Goal: Information Seeking & Learning: Learn about a topic

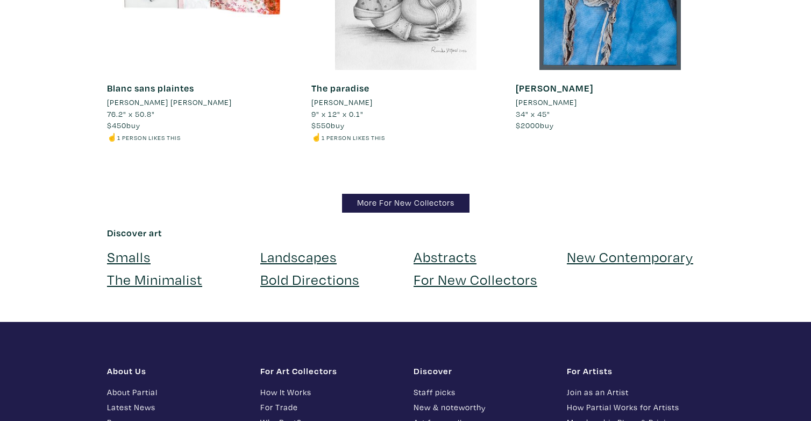
scroll to position [10480, 0]
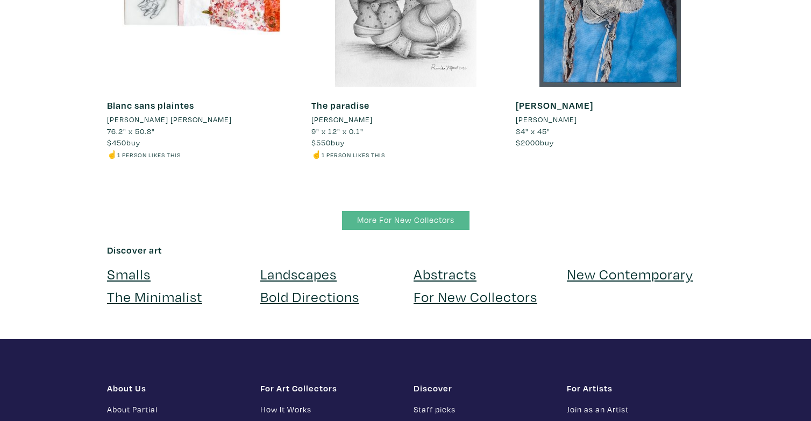
click at [347, 211] on link "More For New Collectors" at bounding box center [406, 220] width 128 height 19
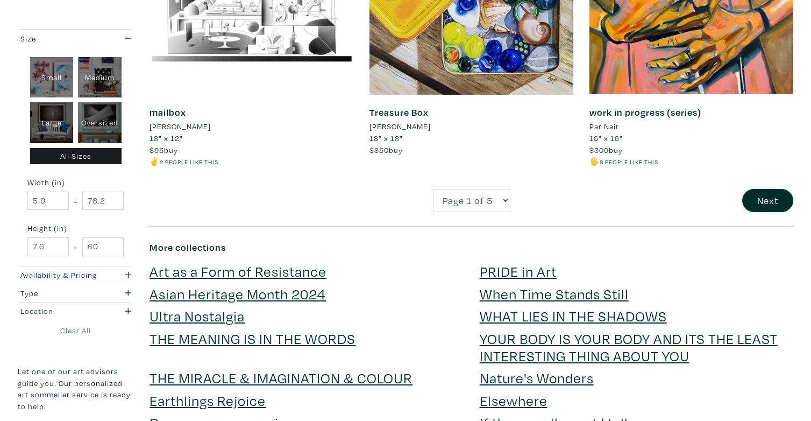
scroll to position [2411, 0]
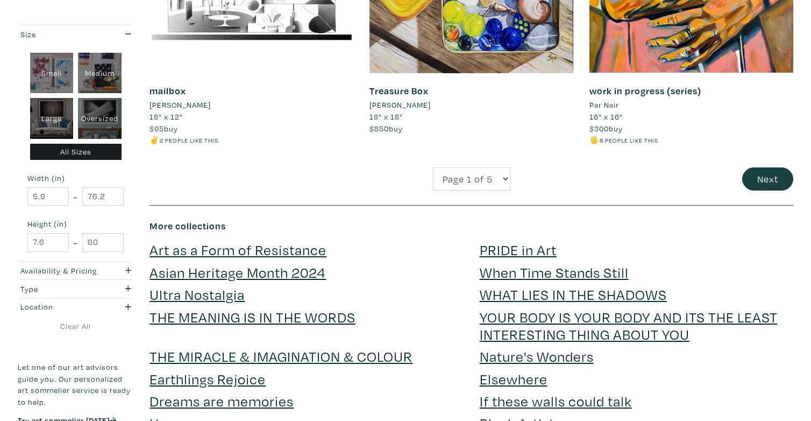
click at [766, 167] on button "Next" at bounding box center [768, 178] width 51 height 23
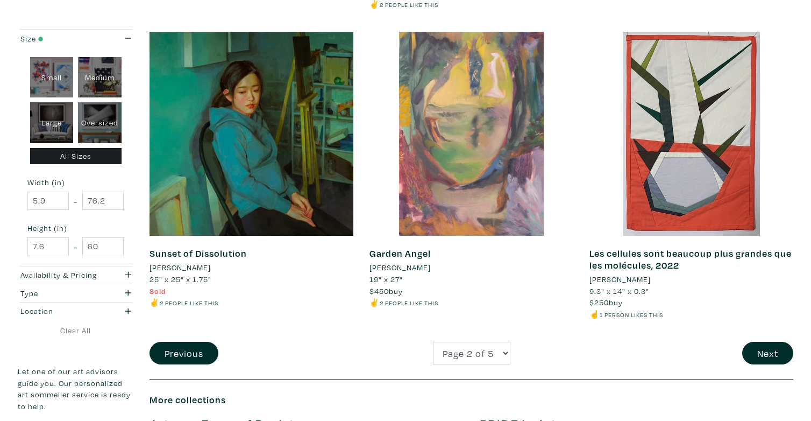
scroll to position [2254, 0]
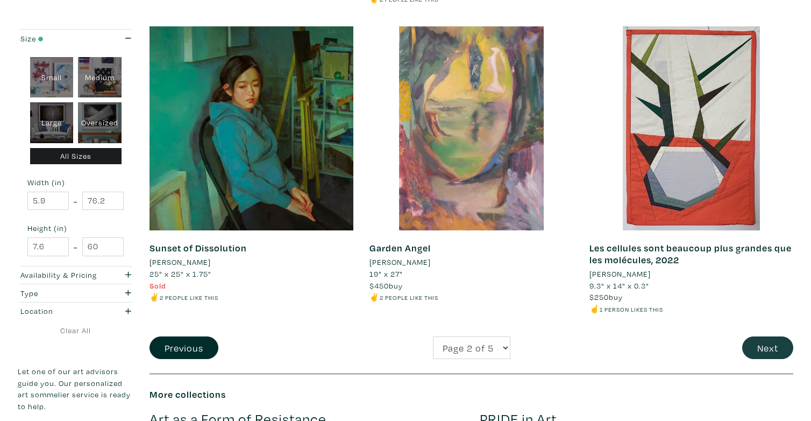
click at [769, 336] on button "Next" at bounding box center [768, 347] width 51 height 23
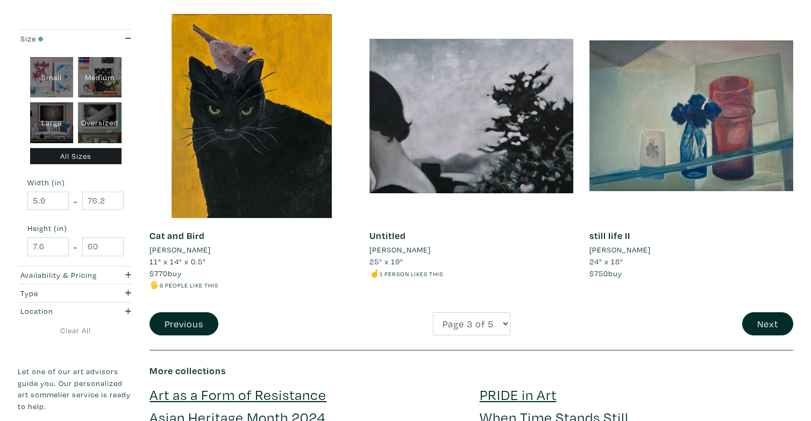
scroll to position [2268, 0]
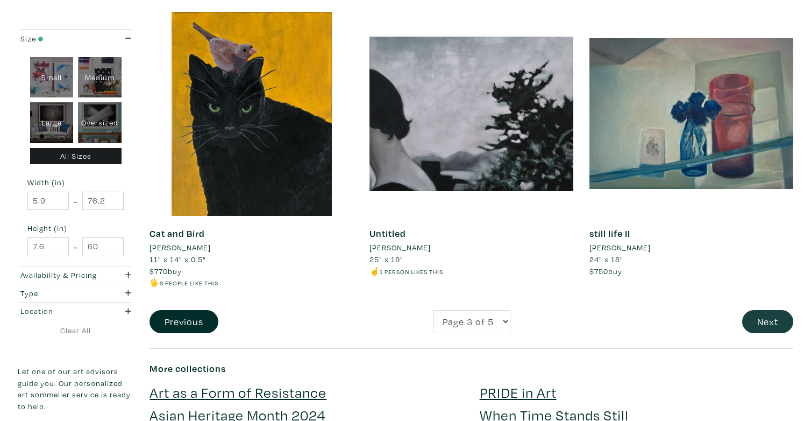
click at [754, 310] on button "Next" at bounding box center [768, 321] width 51 height 23
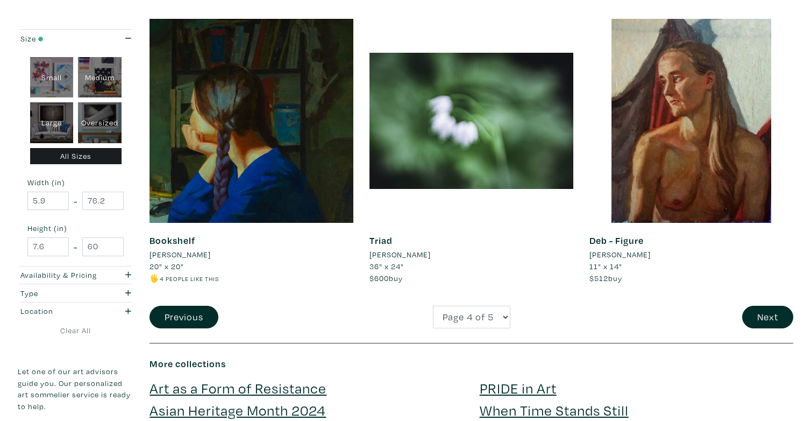
scroll to position [2273, 0]
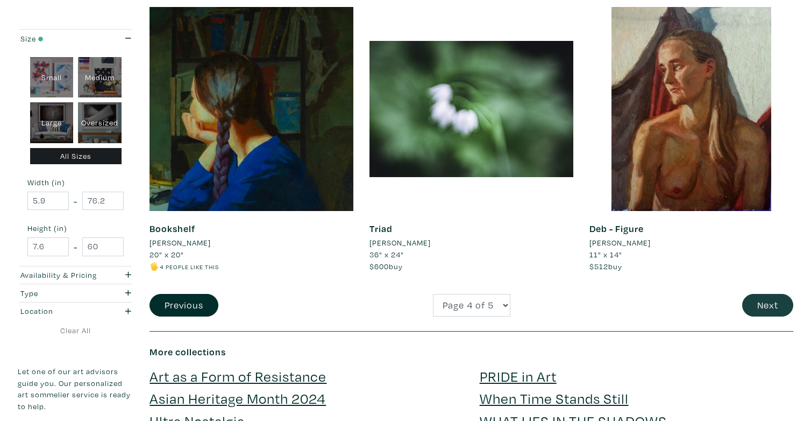
click at [765, 294] on button "Next" at bounding box center [768, 305] width 51 height 23
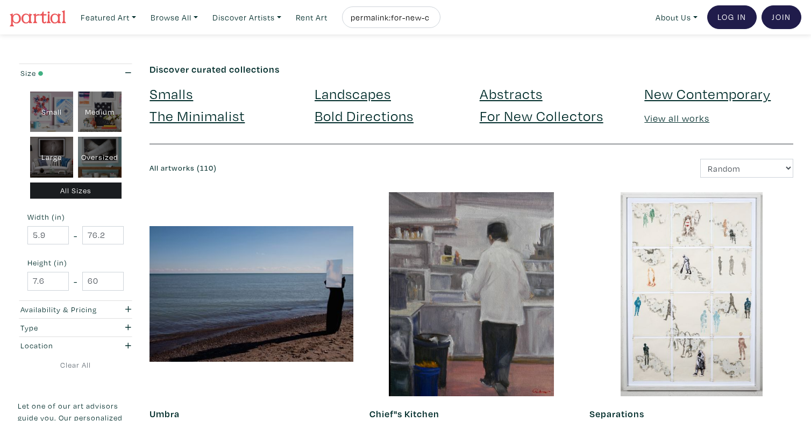
click at [662, 94] on link "New Contemporary" at bounding box center [708, 93] width 126 height 19
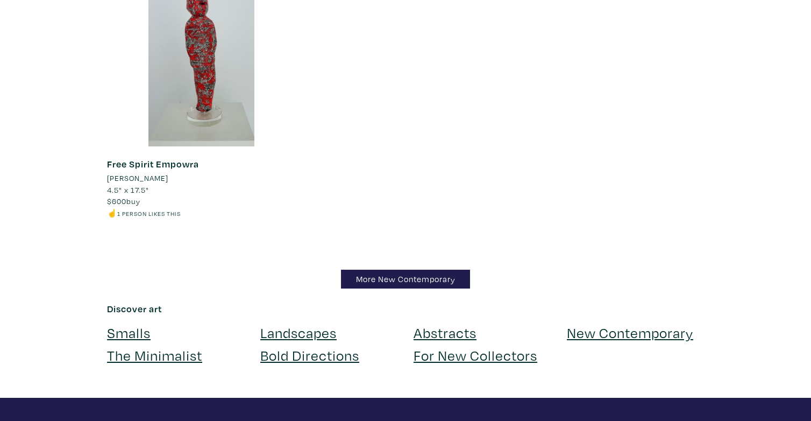
scroll to position [12751, 0]
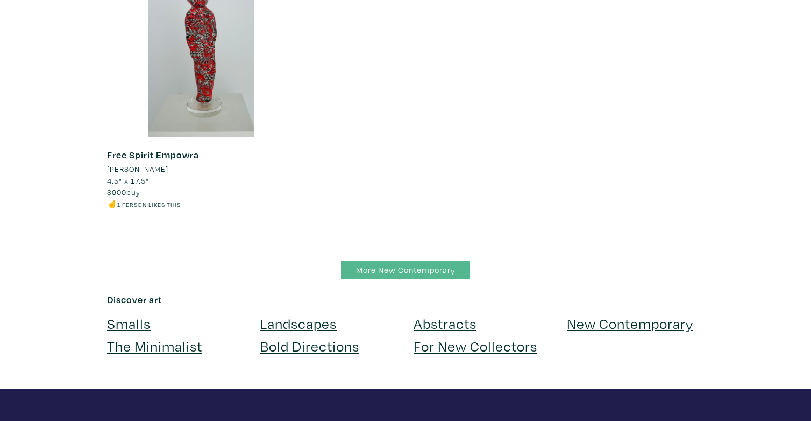
click at [419, 260] on link "More New Contemporary" at bounding box center [405, 269] width 129 height 19
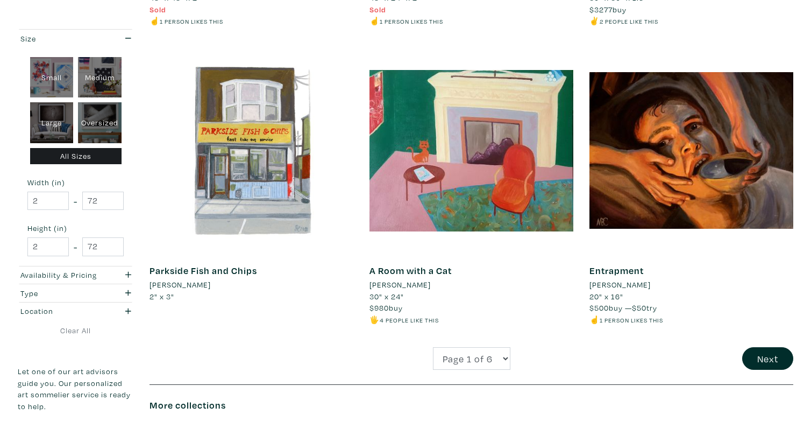
scroll to position [2246, 0]
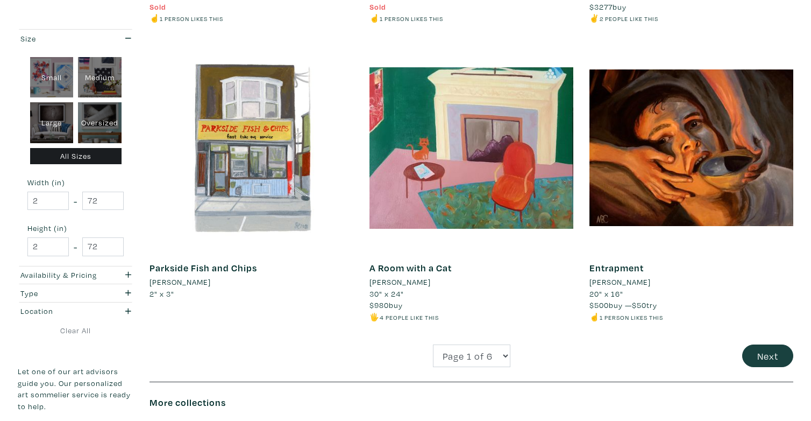
click at [771, 345] on button "Next" at bounding box center [768, 355] width 51 height 23
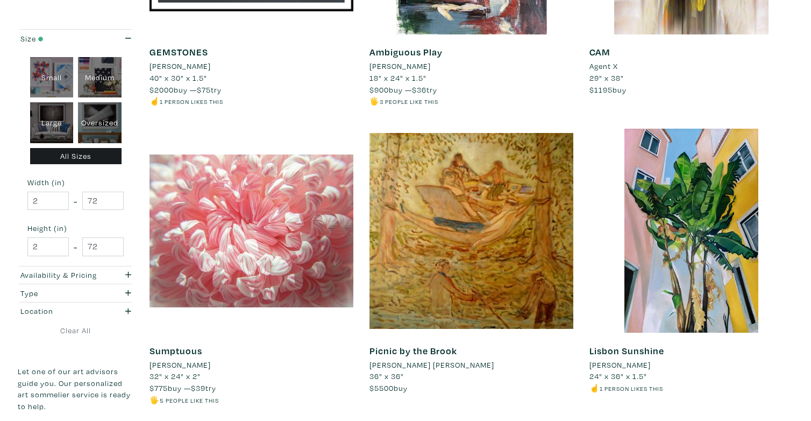
scroll to position [2272, 0]
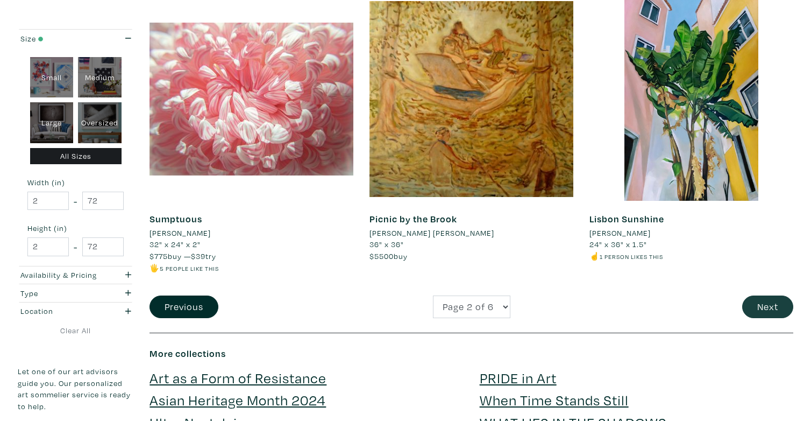
click at [759, 295] on button "Next" at bounding box center [768, 306] width 51 height 23
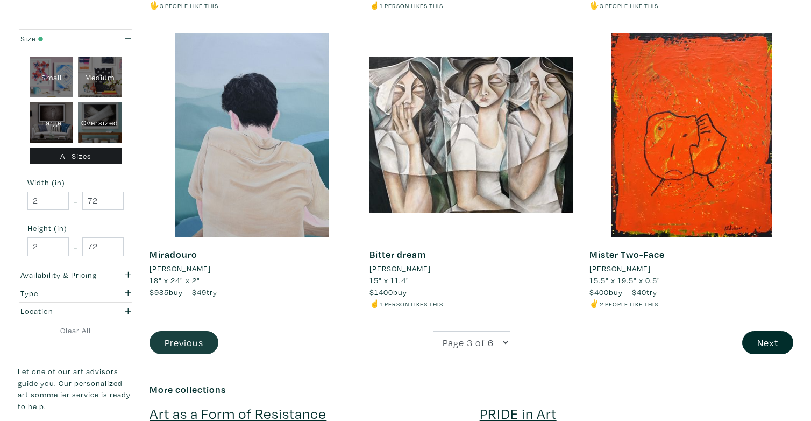
scroll to position [2251, 0]
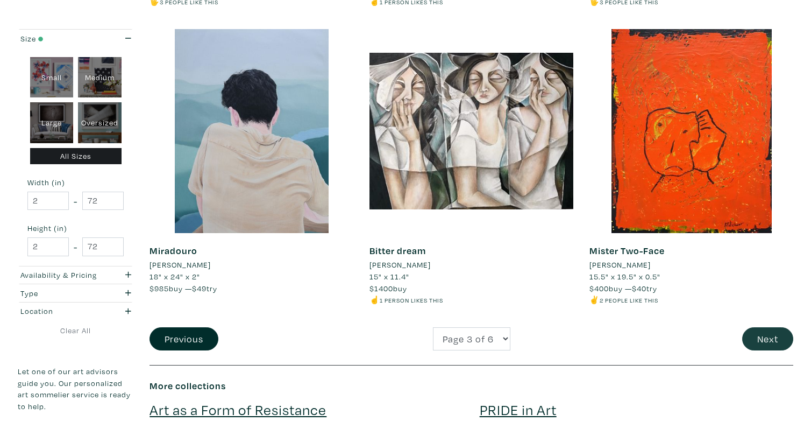
click at [773, 327] on button "Next" at bounding box center [768, 338] width 51 height 23
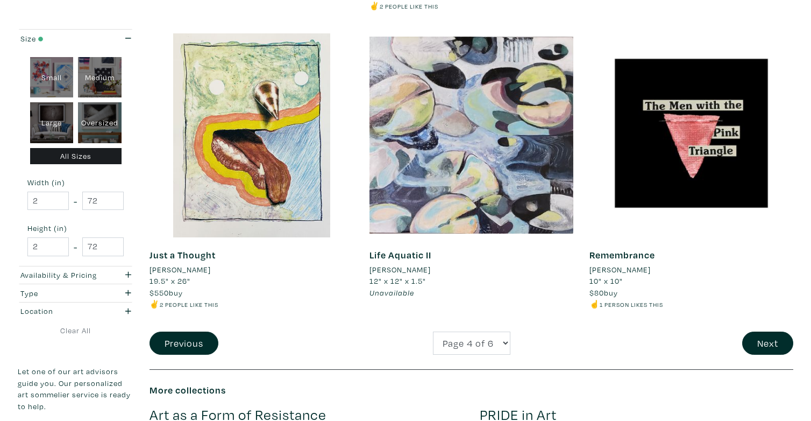
scroll to position [2342, 0]
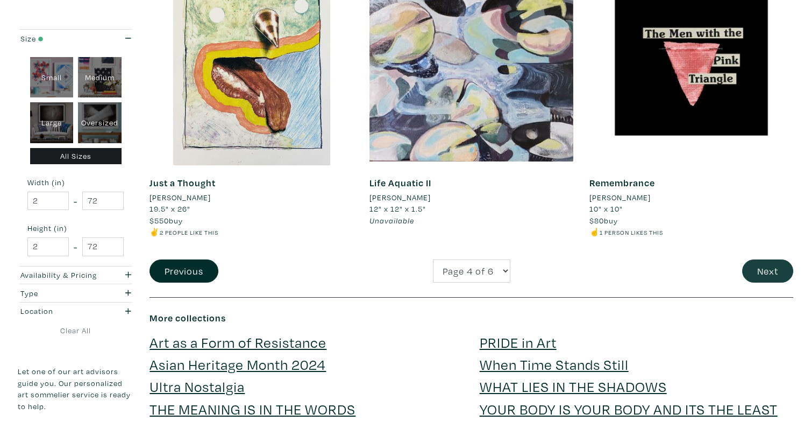
click at [757, 259] on button "Next" at bounding box center [768, 270] width 51 height 23
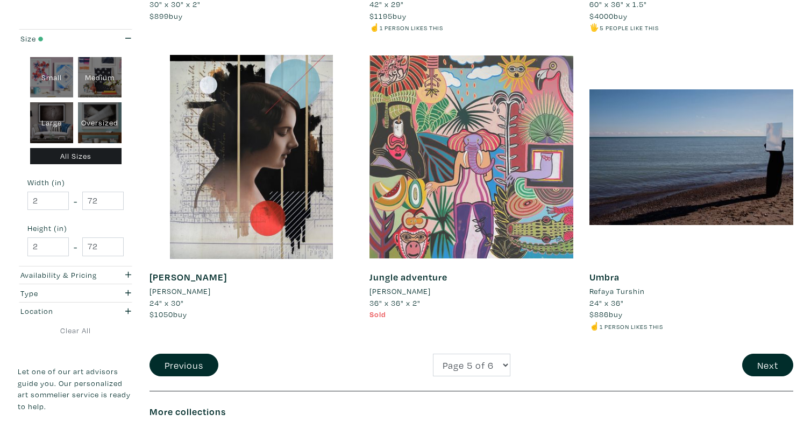
scroll to position [2239, 0]
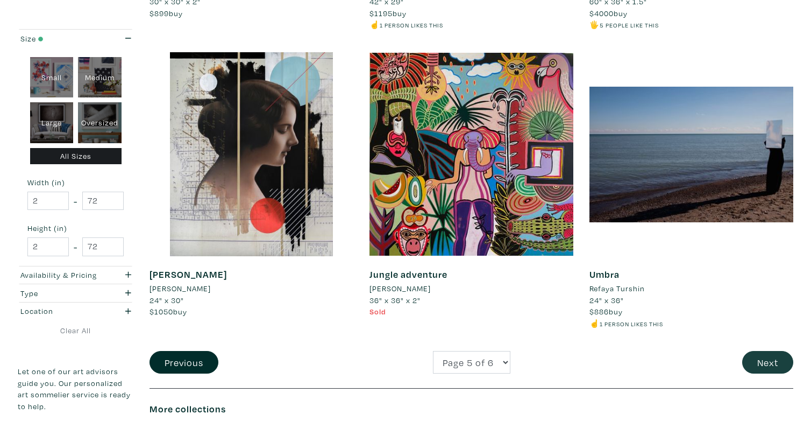
click at [761, 351] on button "Next" at bounding box center [768, 362] width 51 height 23
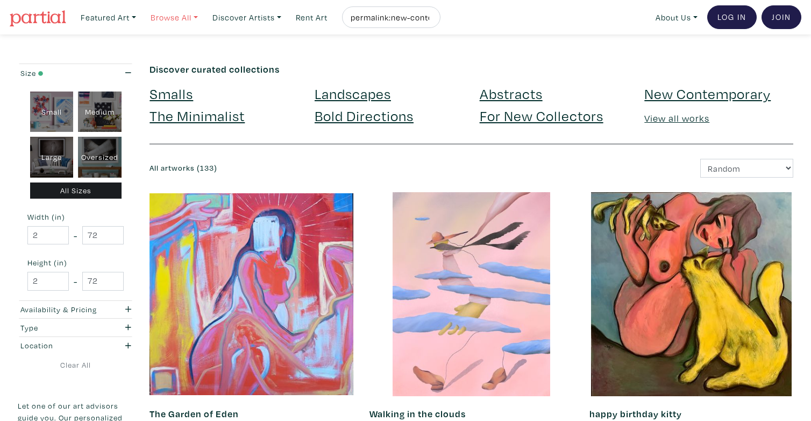
click at [141, 15] on link "Browse All" at bounding box center [108, 17] width 65 height 22
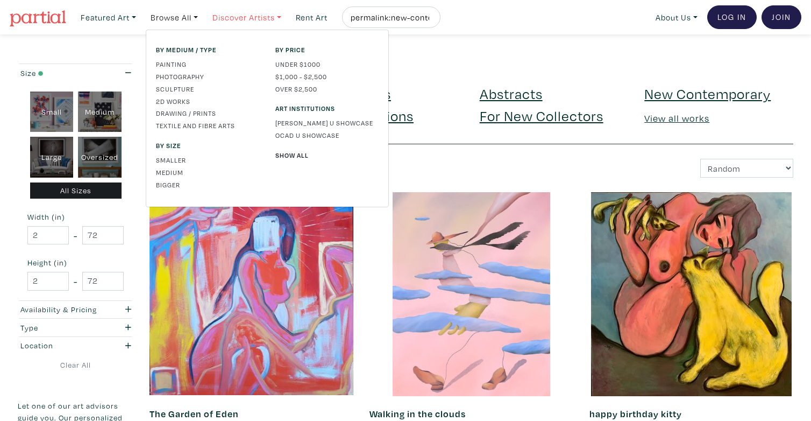
click at [141, 16] on link "Discover Artists" at bounding box center [108, 17] width 65 height 22
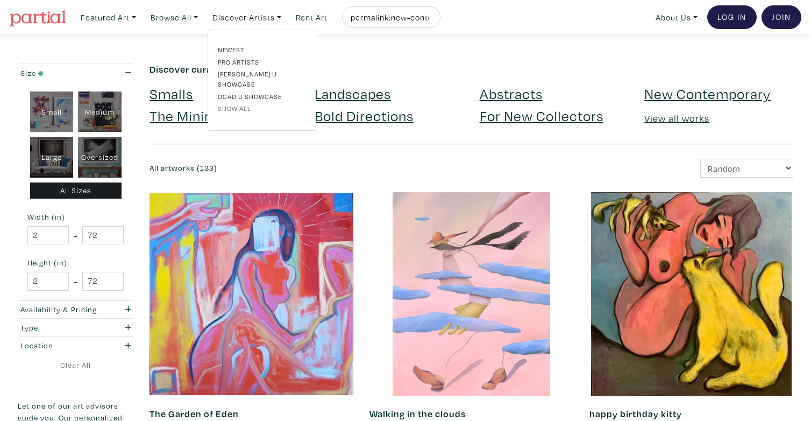
click at [243, 103] on link "Show all" at bounding box center [262, 108] width 88 height 10
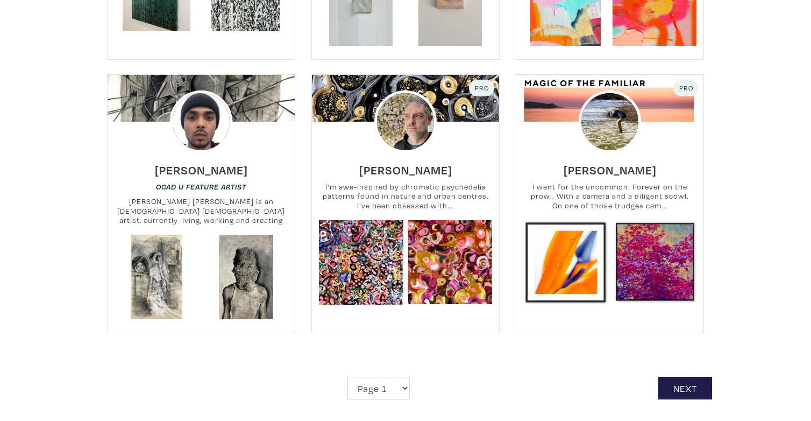
scroll to position [2450, 0]
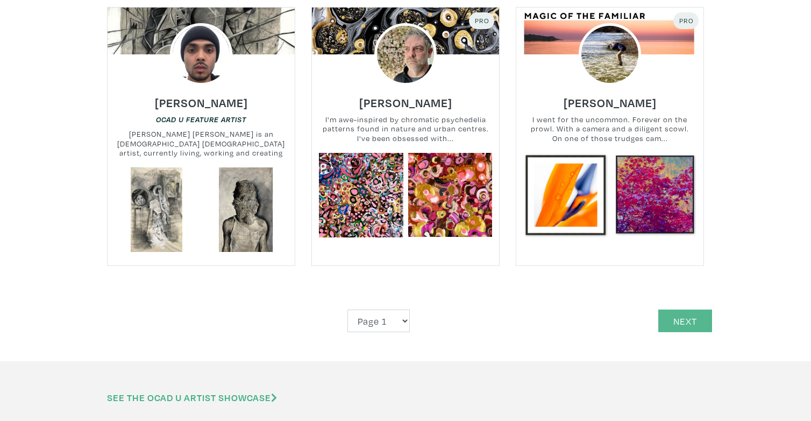
click at [663, 309] on link "Next" at bounding box center [686, 320] width 54 height 23
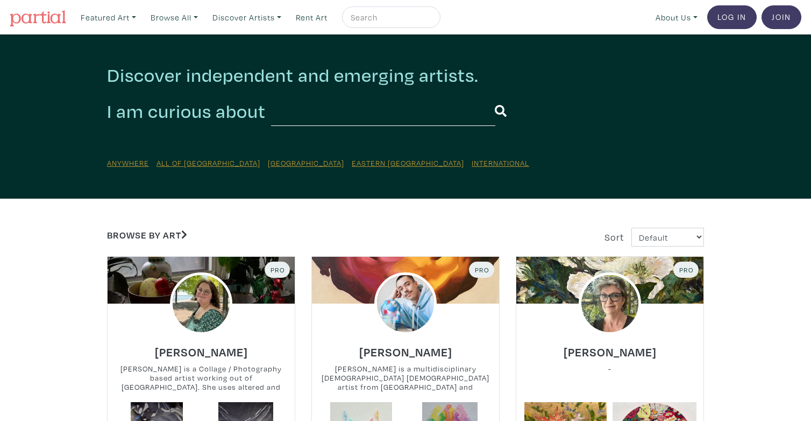
click at [662, 313] on div at bounding box center [610, 303] width 187 height 62
click at [313, 109] on input "text" at bounding box center [383, 111] width 224 height 30
click at [272, 162] on u "[GEOGRAPHIC_DATA]" at bounding box center [306, 163] width 76 height 10
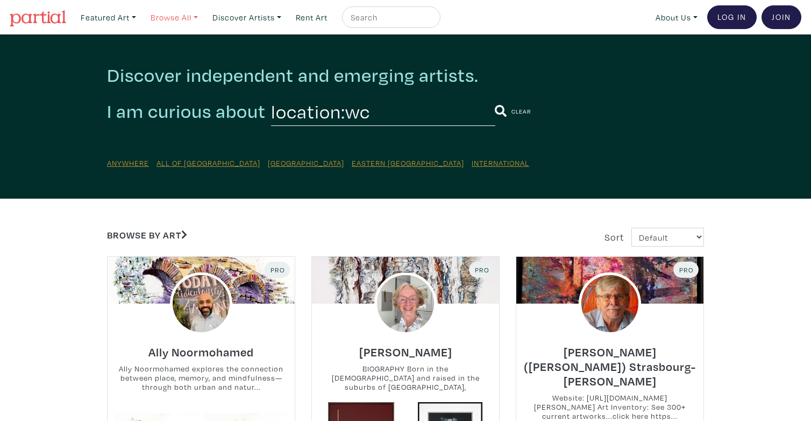
click at [141, 17] on link "Browse All" at bounding box center [108, 17] width 65 height 22
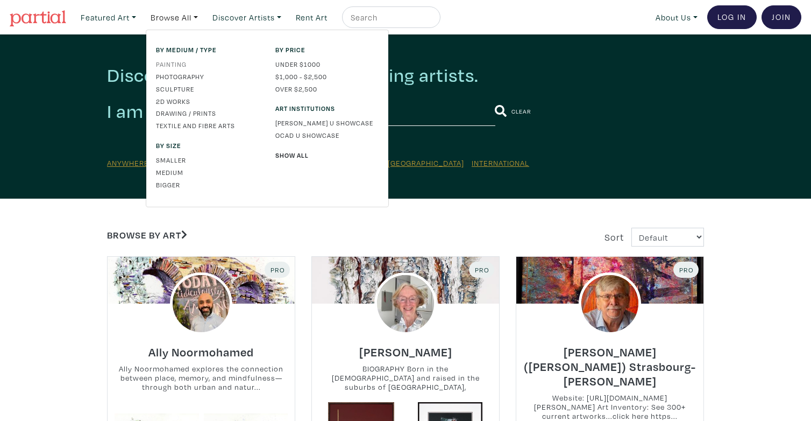
click at [177, 65] on link "Painting" at bounding box center [207, 64] width 103 height 10
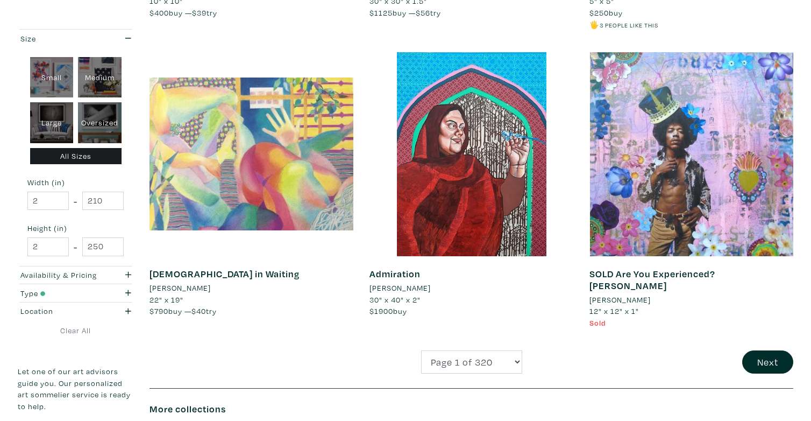
scroll to position [2212, 0]
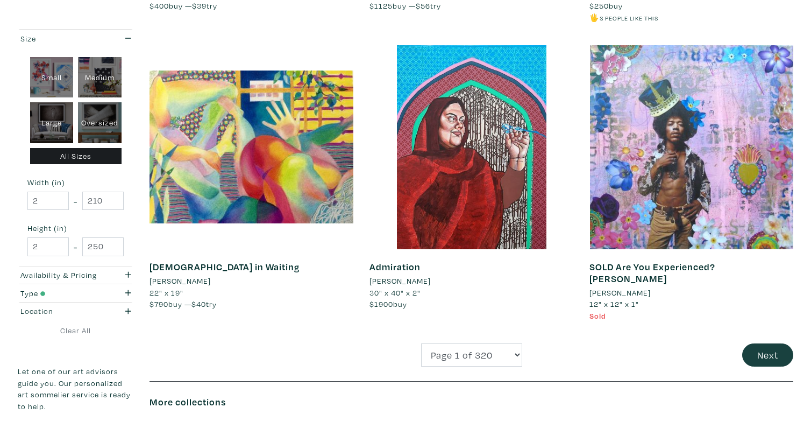
click at [766, 343] on button "Next" at bounding box center [768, 354] width 51 height 23
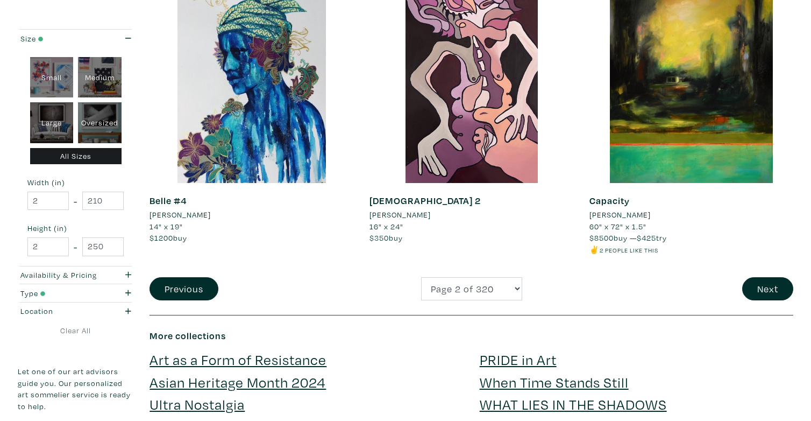
scroll to position [2287, 0]
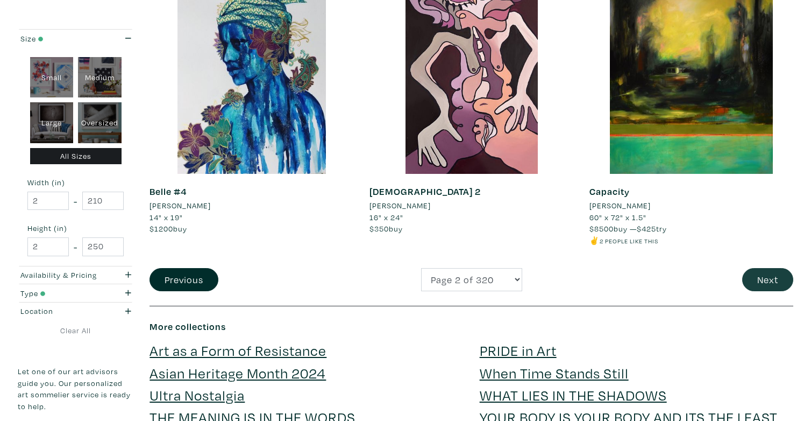
click at [776, 268] on button "Next" at bounding box center [768, 279] width 51 height 23
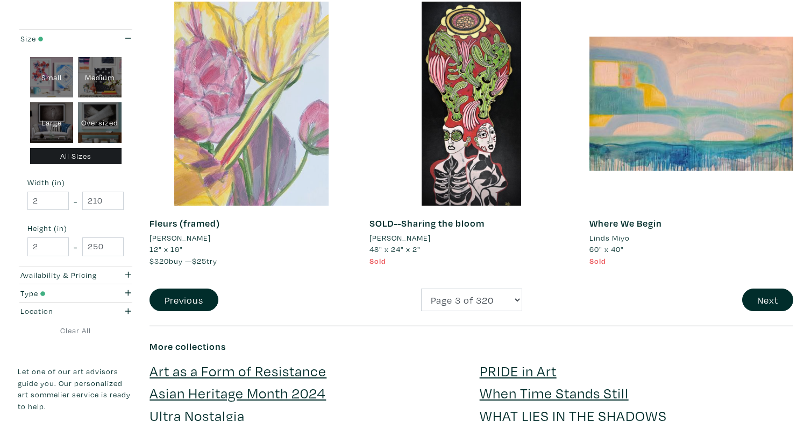
scroll to position [2245, 0]
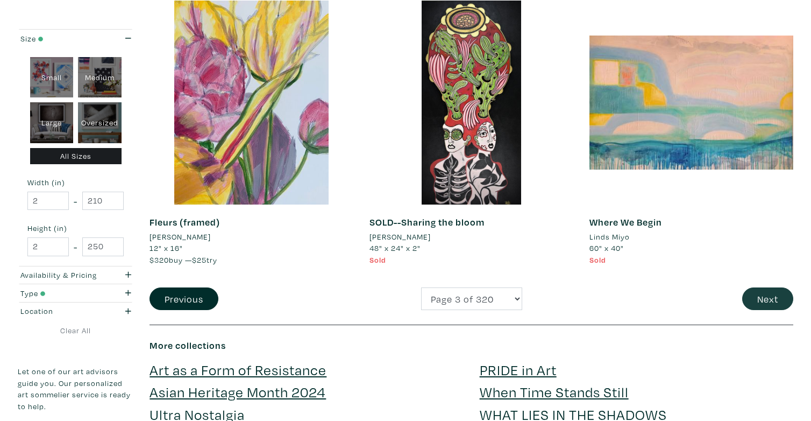
click at [761, 287] on button "Next" at bounding box center [768, 298] width 51 height 23
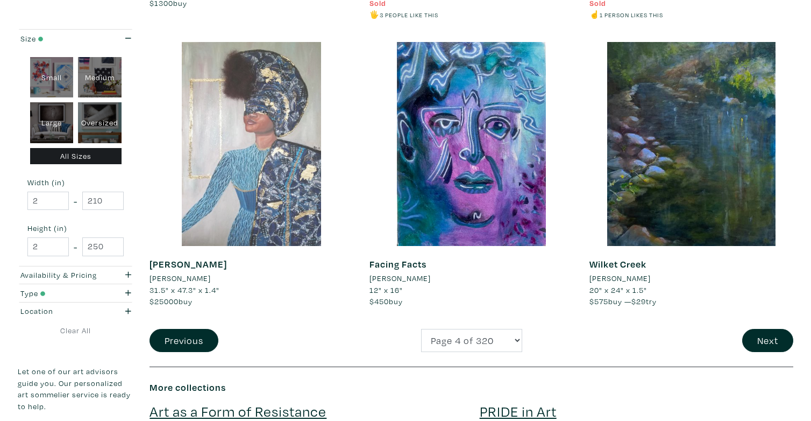
scroll to position [2189, 0]
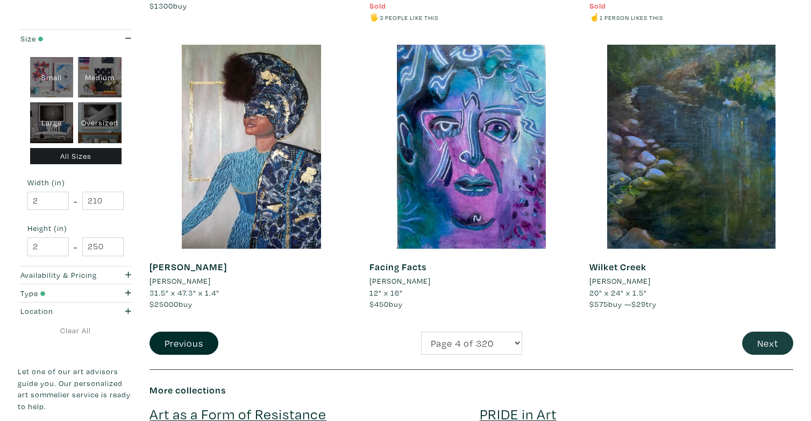
click at [758, 333] on button "Next" at bounding box center [768, 342] width 51 height 23
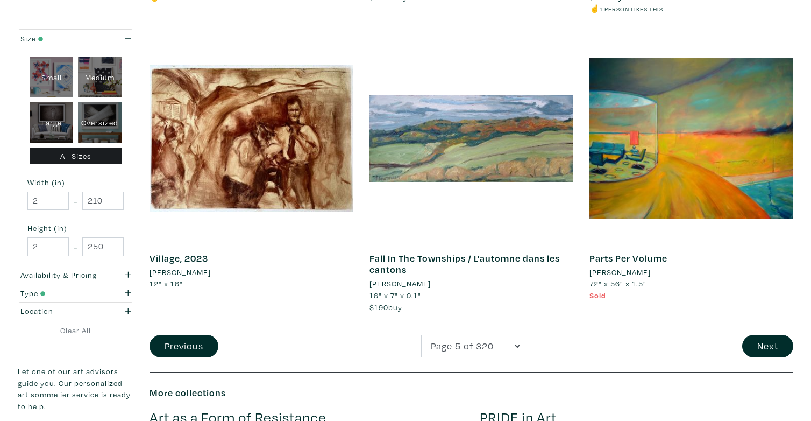
scroll to position [2239, 0]
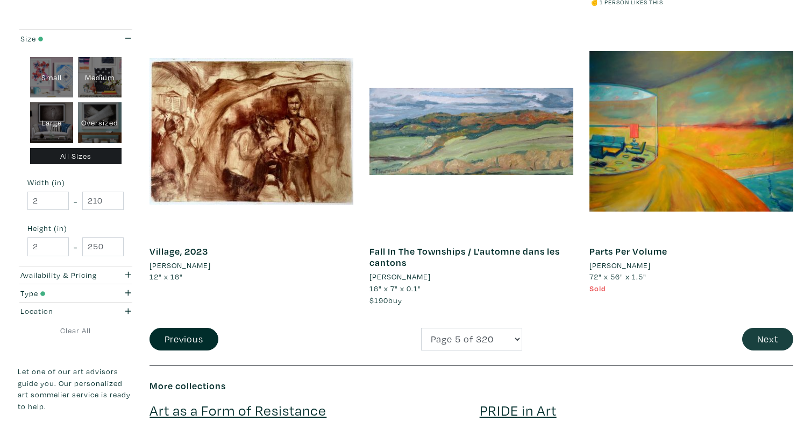
click at [746, 328] on button "Next" at bounding box center [768, 339] width 51 height 23
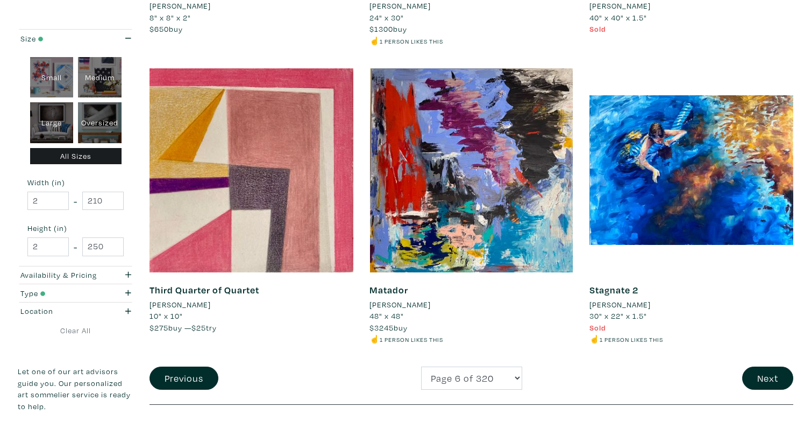
scroll to position [2178, 0]
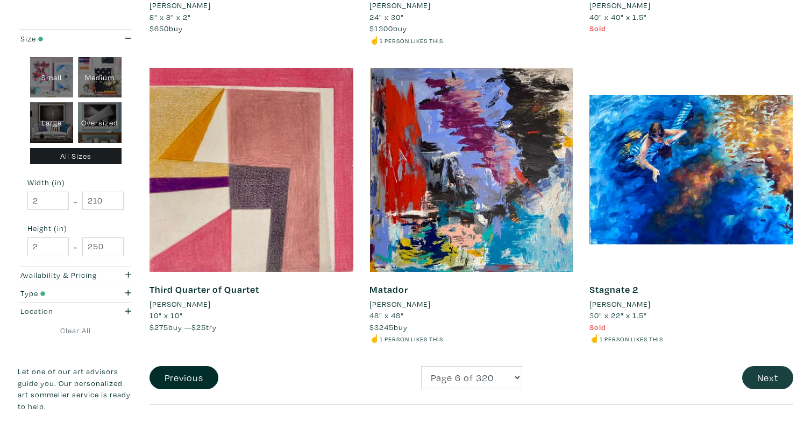
click at [767, 366] on button "Next" at bounding box center [768, 377] width 51 height 23
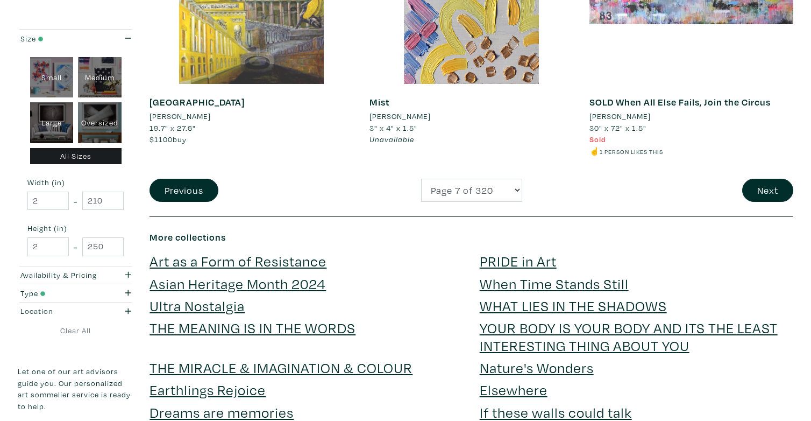
scroll to position [2392, 0]
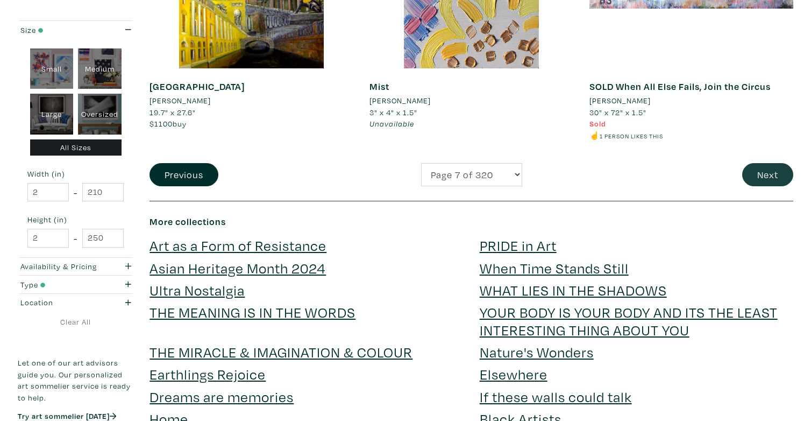
click at [784, 163] on button "Next" at bounding box center [768, 174] width 51 height 23
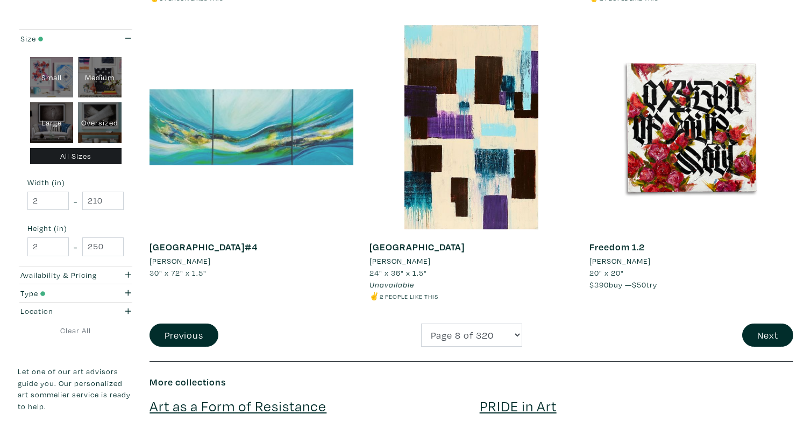
scroll to position [2256, 0]
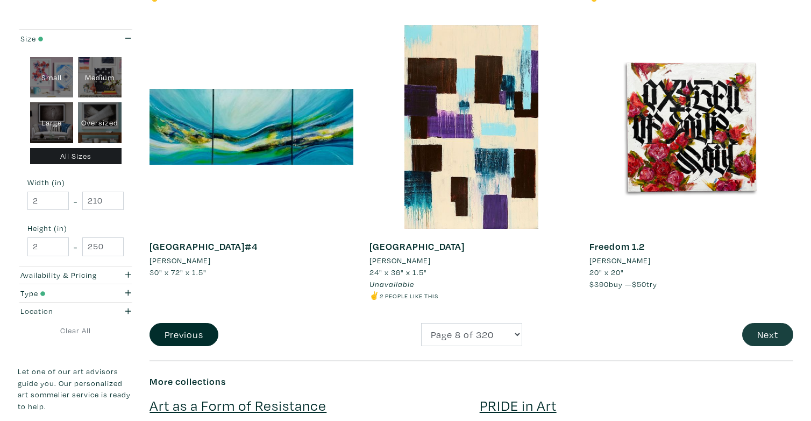
click at [752, 323] on button "Next" at bounding box center [768, 334] width 51 height 23
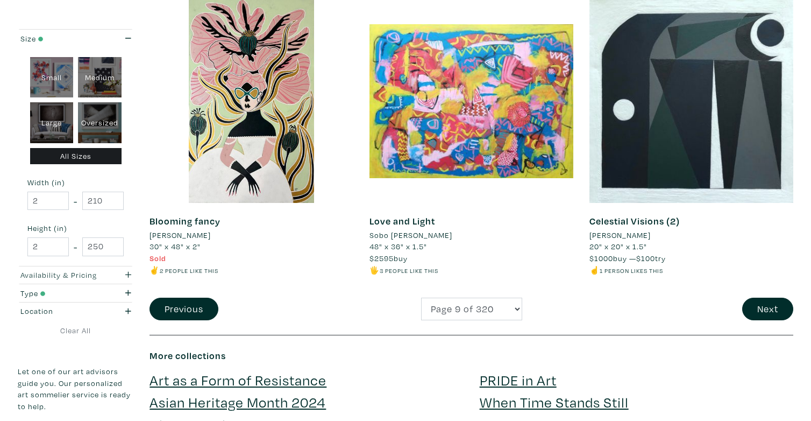
scroll to position [2264, 0]
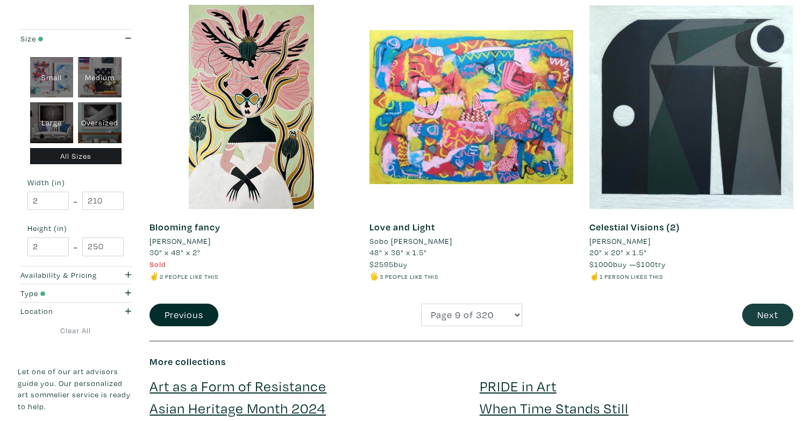
click at [771, 308] on button "Next" at bounding box center [768, 314] width 51 height 23
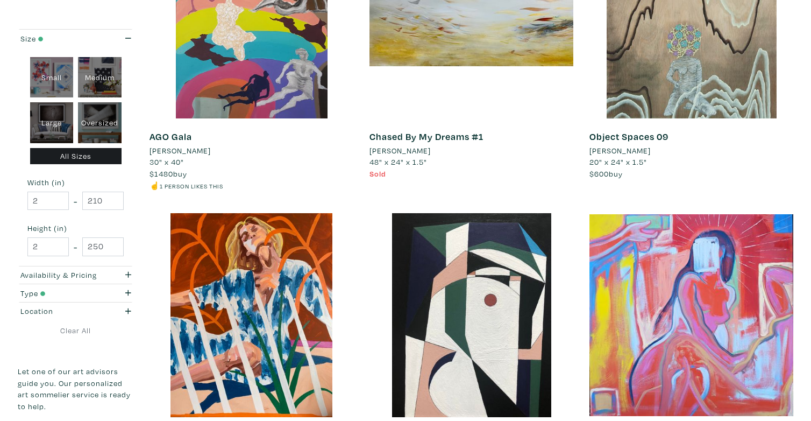
scroll to position [2224, 0]
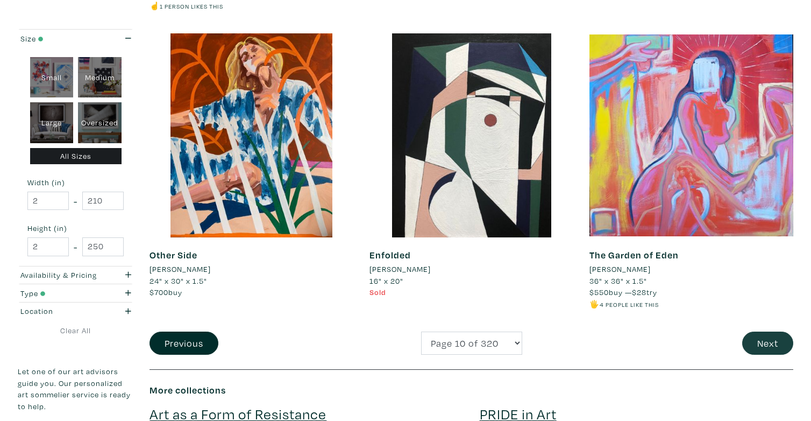
click at [769, 331] on button "Next" at bounding box center [768, 342] width 51 height 23
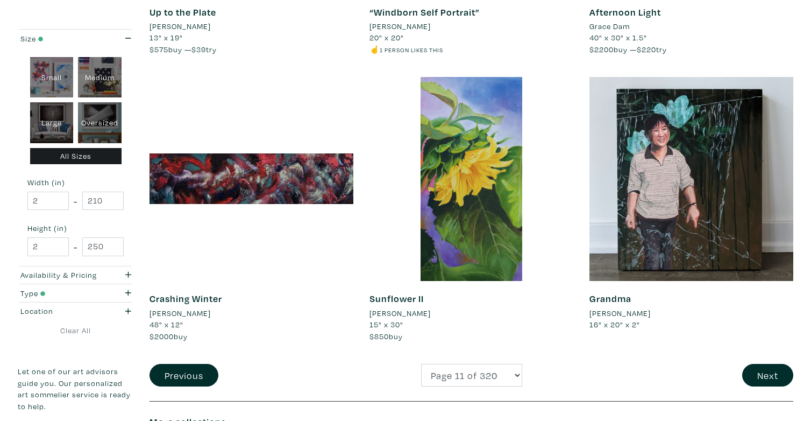
scroll to position [2214, 0]
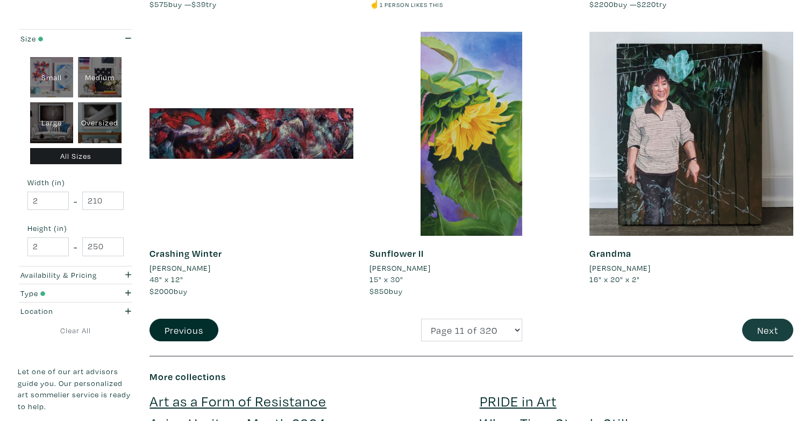
click at [754, 321] on button "Next" at bounding box center [768, 330] width 51 height 23
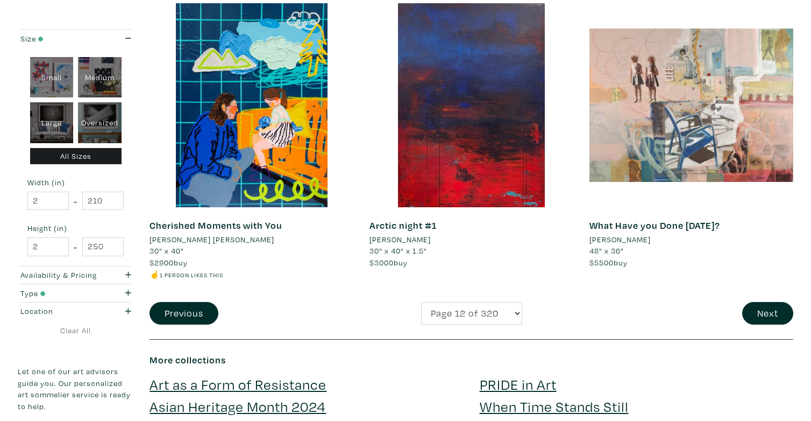
scroll to position [2271, 0]
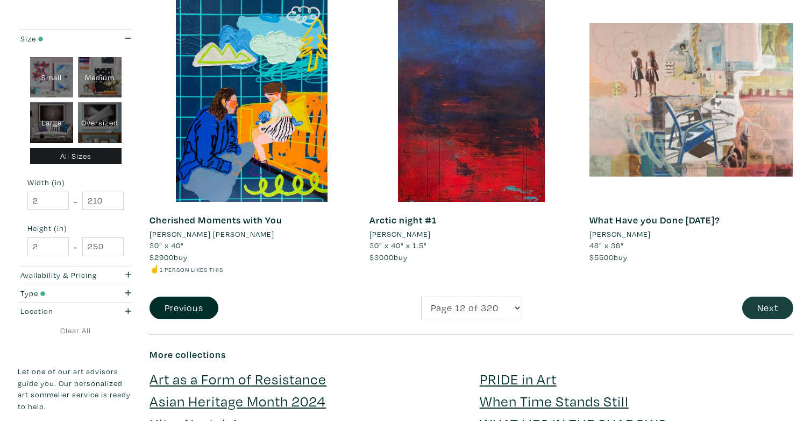
click at [758, 296] on button "Next" at bounding box center [768, 307] width 51 height 23
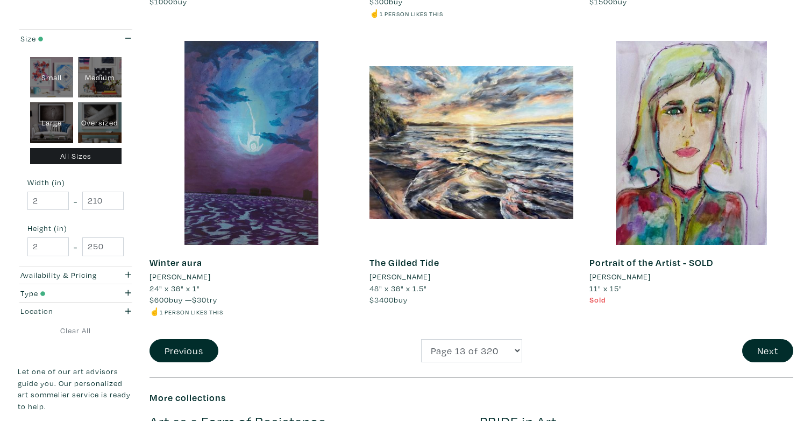
scroll to position [2216, 0]
click at [772, 345] on button "Next" at bounding box center [768, 350] width 51 height 23
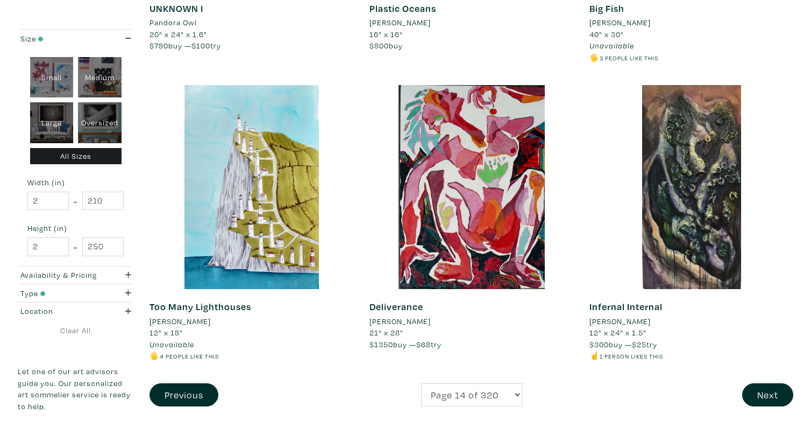
scroll to position [2164, 0]
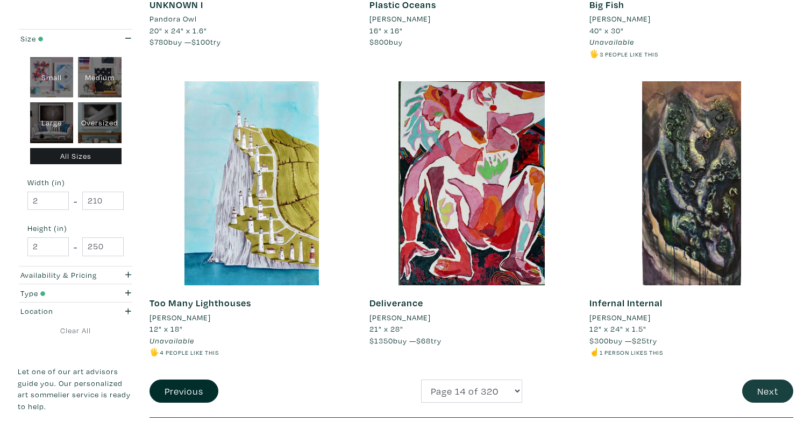
click at [762, 379] on button "Next" at bounding box center [768, 390] width 51 height 23
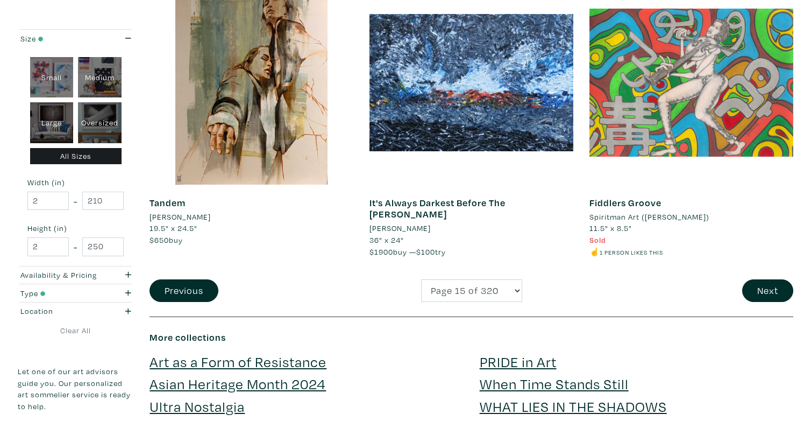
scroll to position [2344, 0]
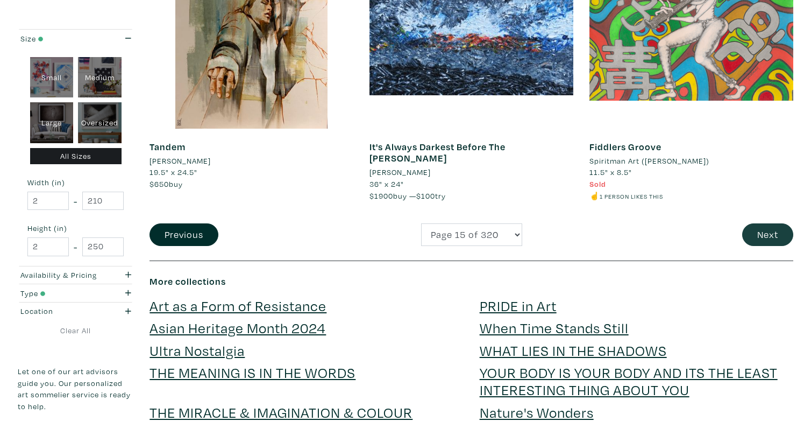
click at [763, 227] on button "Next" at bounding box center [768, 234] width 51 height 23
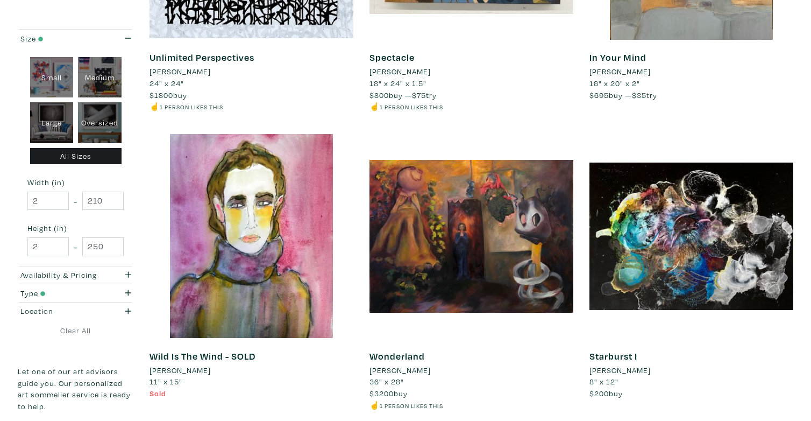
scroll to position [2293, 0]
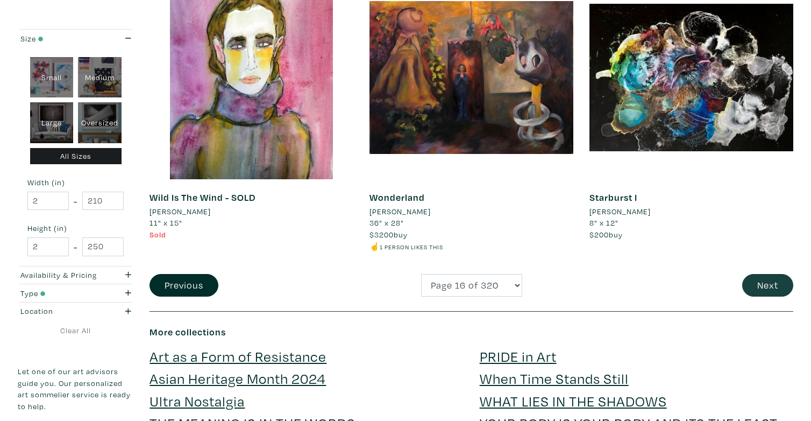
click at [764, 274] on button "Next" at bounding box center [768, 285] width 51 height 23
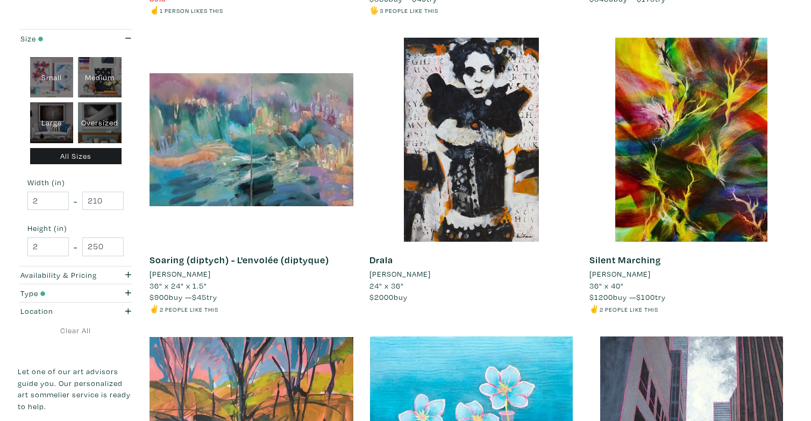
scroll to position [458, 0]
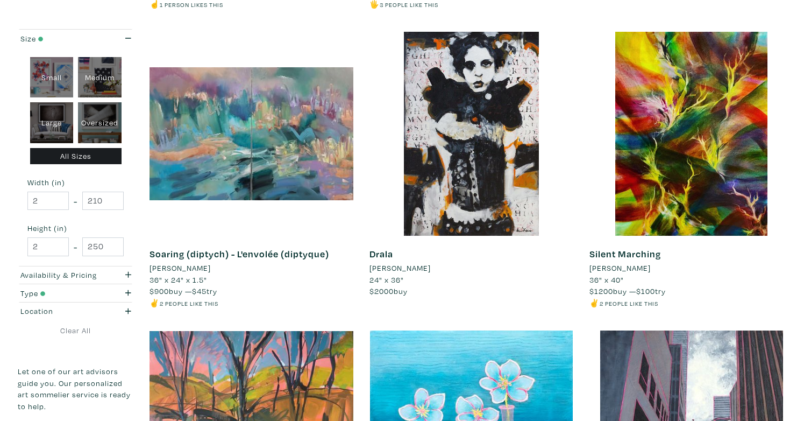
click at [386, 266] on li "Eva Lewarne" at bounding box center [400, 268] width 61 height 12
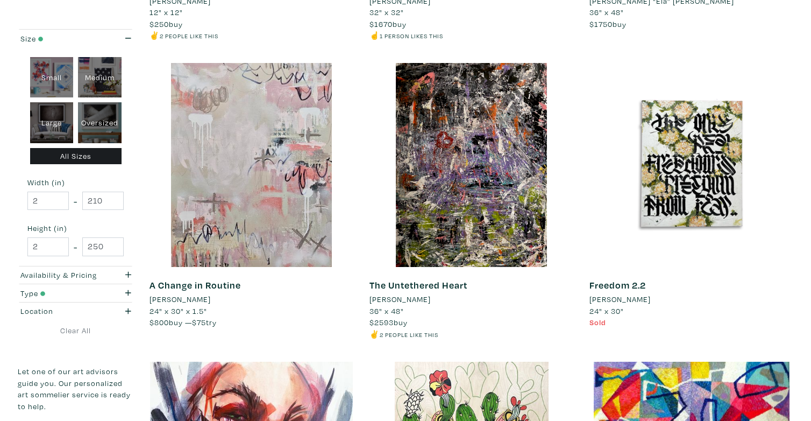
scroll to position [1609, 0]
click at [197, 293] on li "Lorette C Luzajic" at bounding box center [180, 299] width 61 height 12
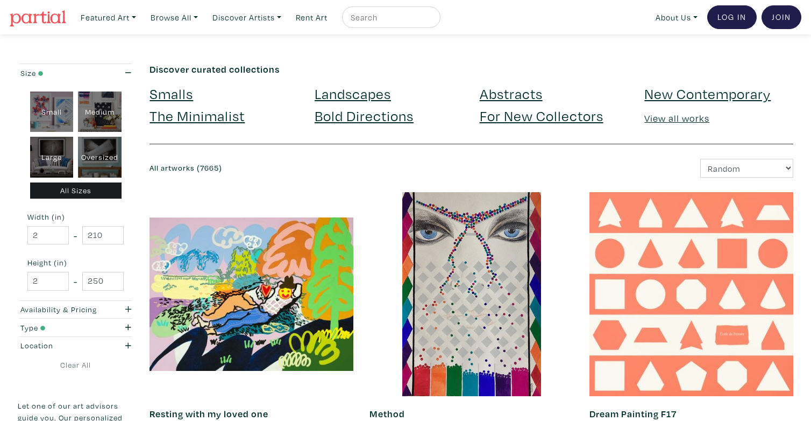
scroll to position [0, 0]
click at [366, 22] on input "text" at bounding box center [390, 17] width 81 height 13
type input "seeds"
click at [433, 20] on button "submit" at bounding box center [433, 20] width 0 height 0
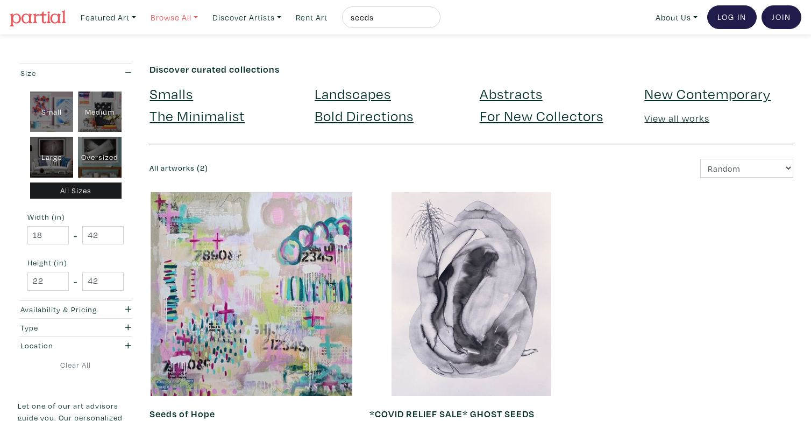
click at [141, 17] on link "Browse All" at bounding box center [108, 17] width 65 height 22
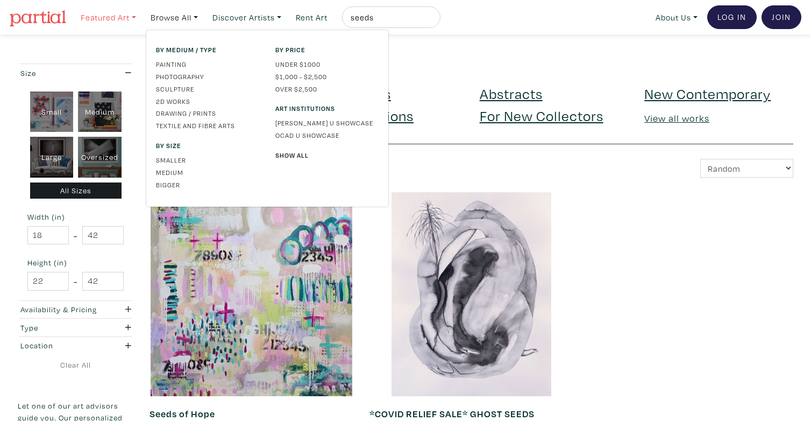
click at [129, 15] on link "Featured Art" at bounding box center [108, 17] width 65 height 22
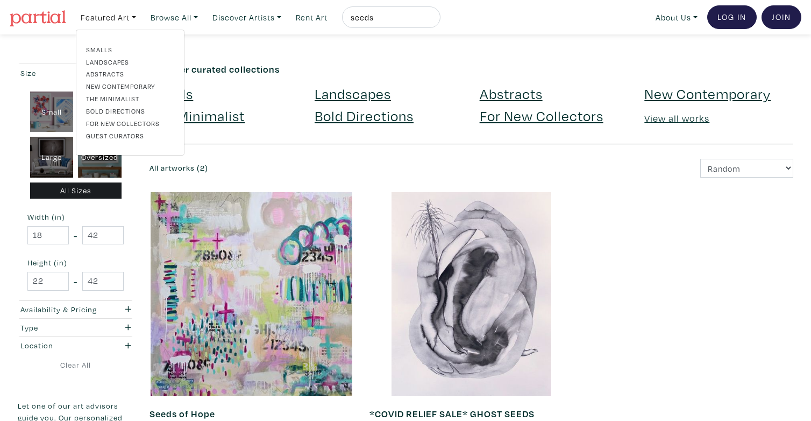
click at [110, 75] on link "Abstracts" at bounding box center [130, 74] width 88 height 10
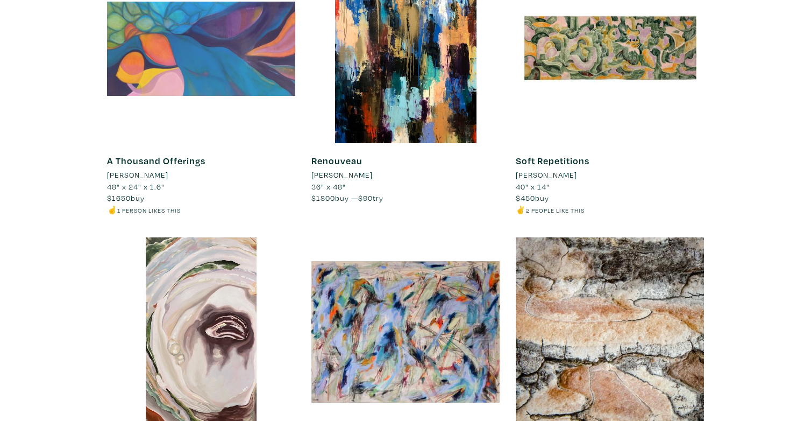
scroll to position [1784, 0]
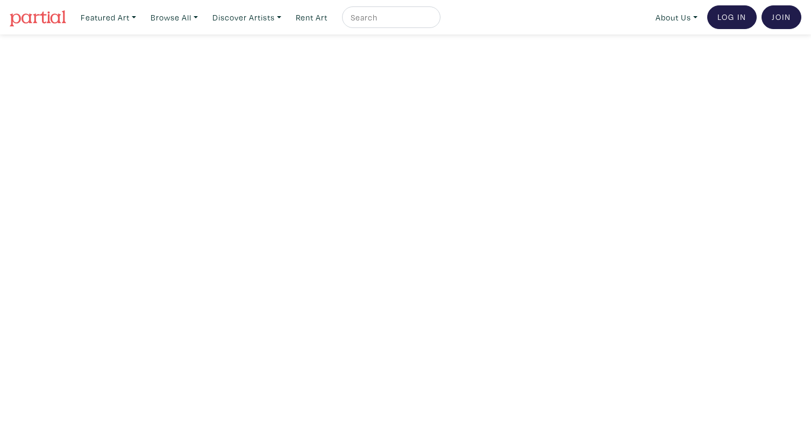
click at [487, 0] on nav "Featured Art Smalls Landscapes Abstracts New Contemporary The Minimalist Bold D…" at bounding box center [405, 17] width 811 height 34
